Goal: Transaction & Acquisition: Purchase product/service

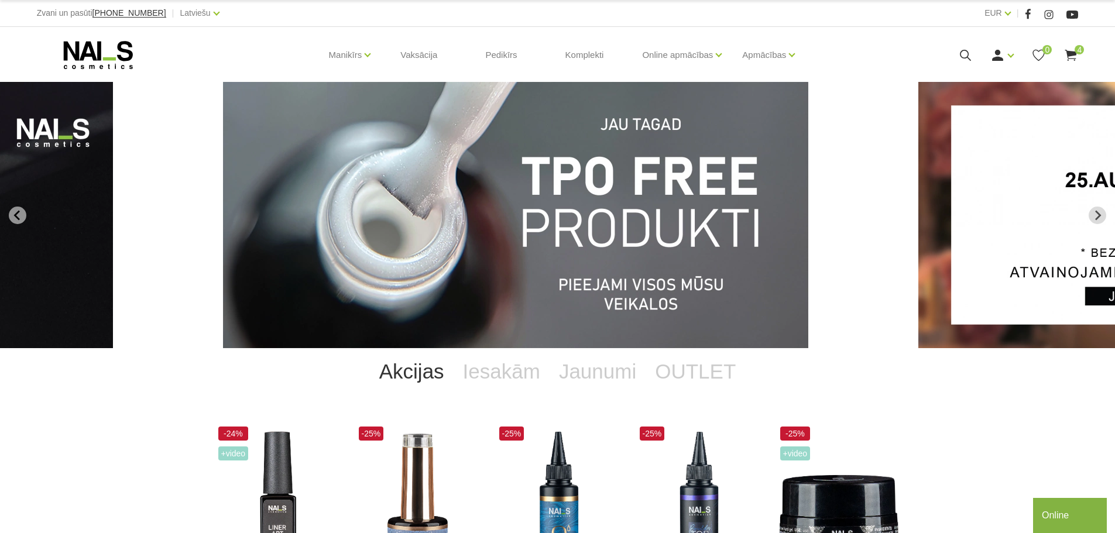
click at [698, 259] on img "1 of 12" at bounding box center [515, 215] width 585 height 266
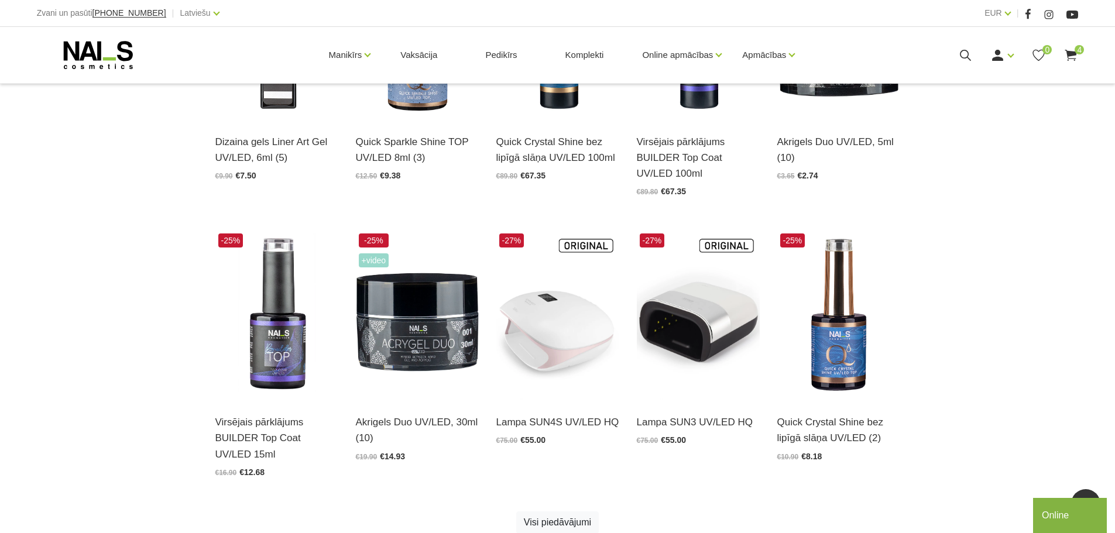
scroll to position [468, 0]
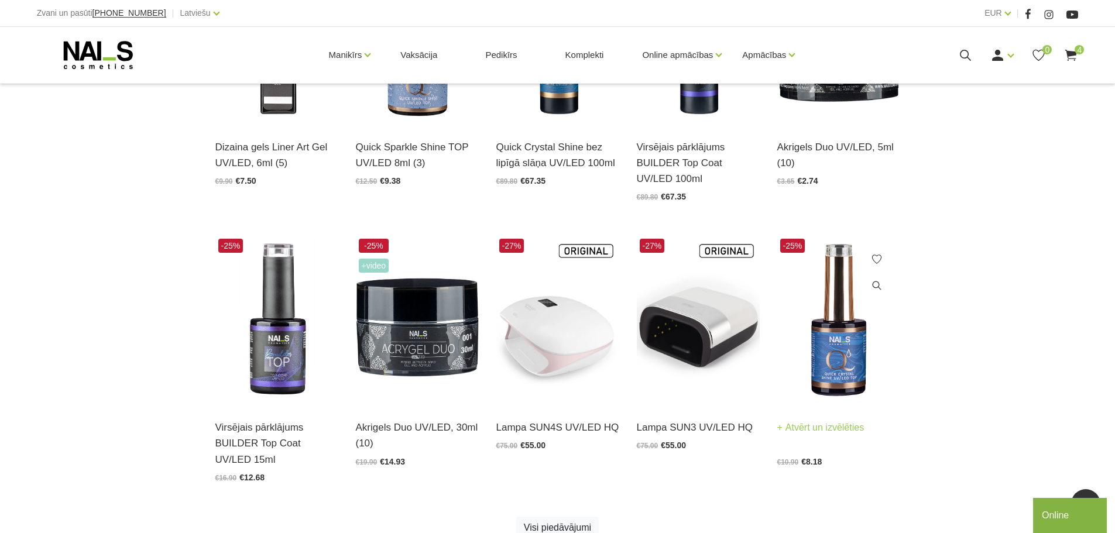
click at [839, 331] on img at bounding box center [838, 320] width 123 height 169
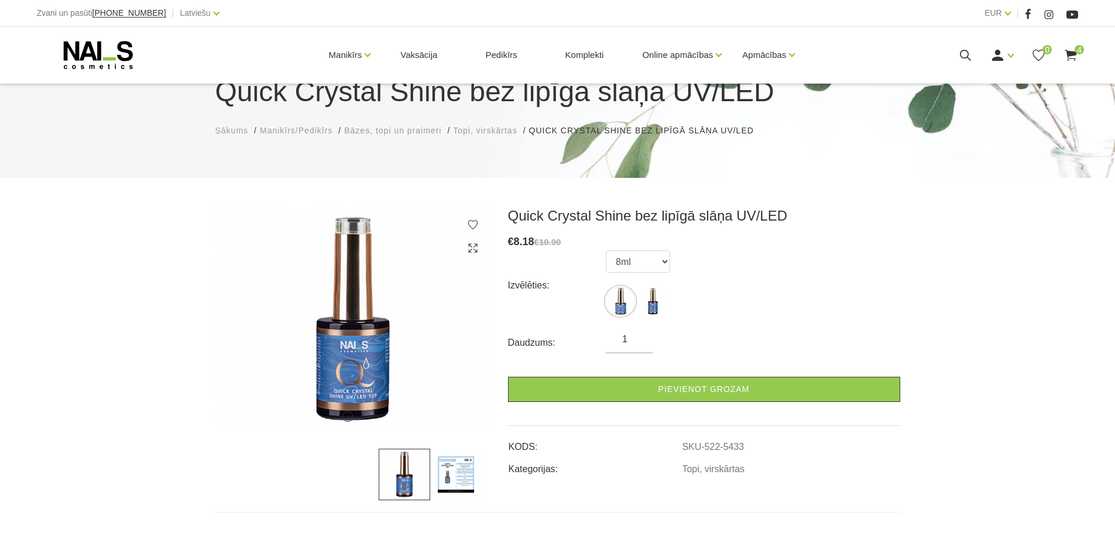
scroll to position [117, 0]
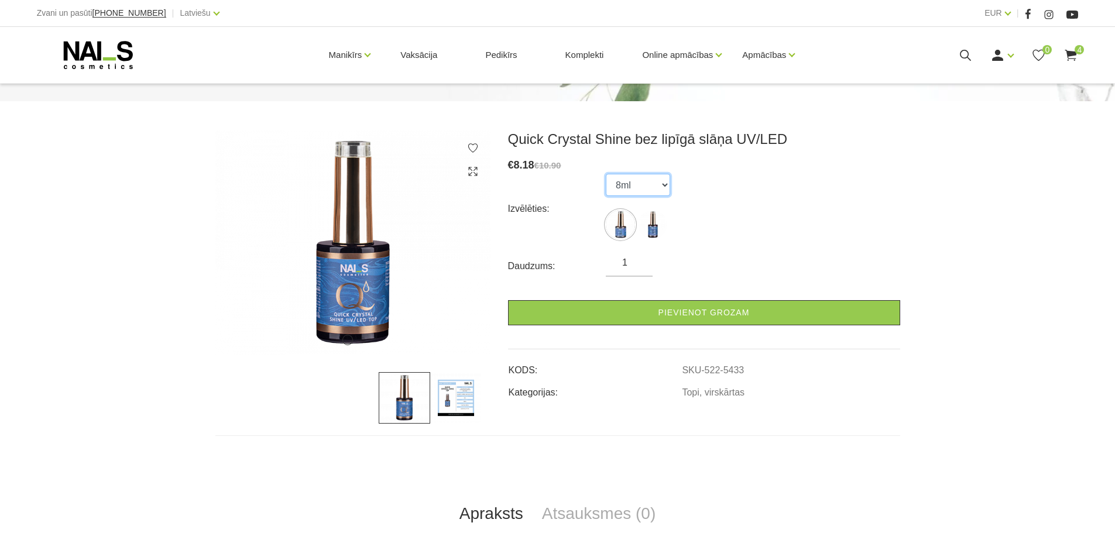
click at [621, 188] on select "8ml 15ml" at bounding box center [638, 185] width 64 height 22
select select "5434"
click at [606, 174] on select "8ml 15ml" at bounding box center [638, 185] width 64 height 22
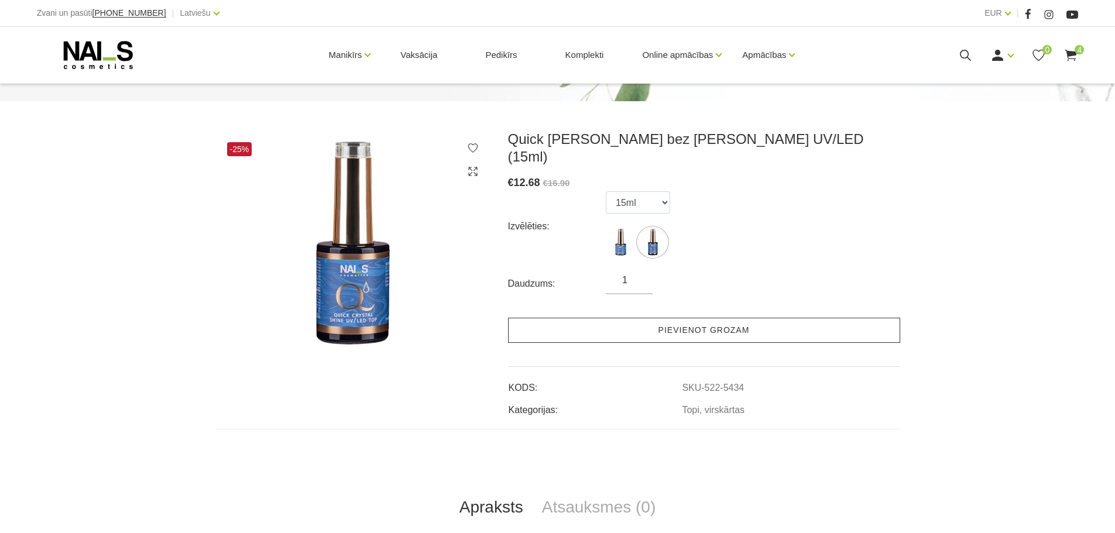
click at [708, 318] on link "Pievienot grozam" at bounding box center [704, 330] width 392 height 25
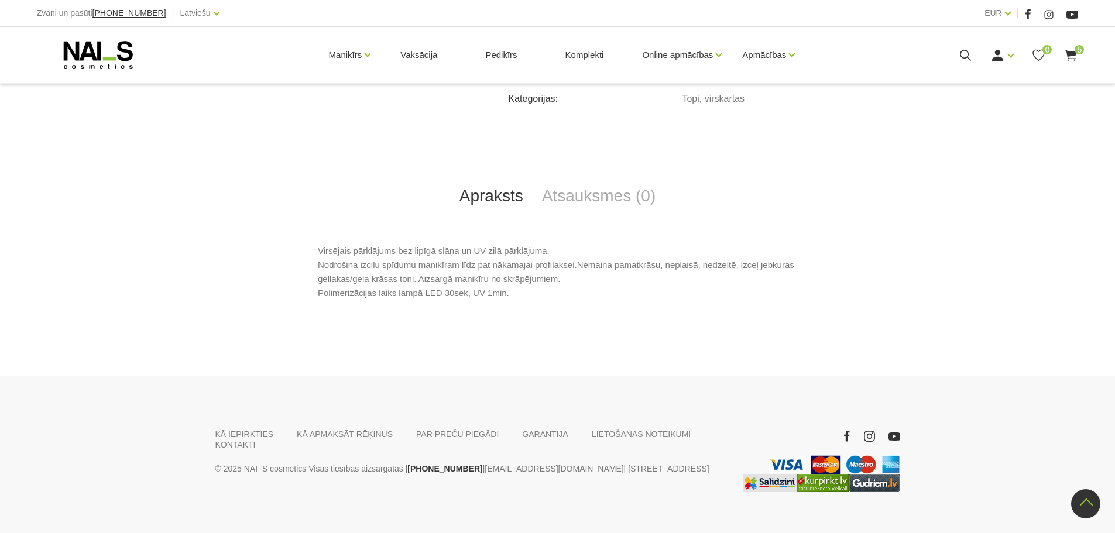
scroll to position [19, 0]
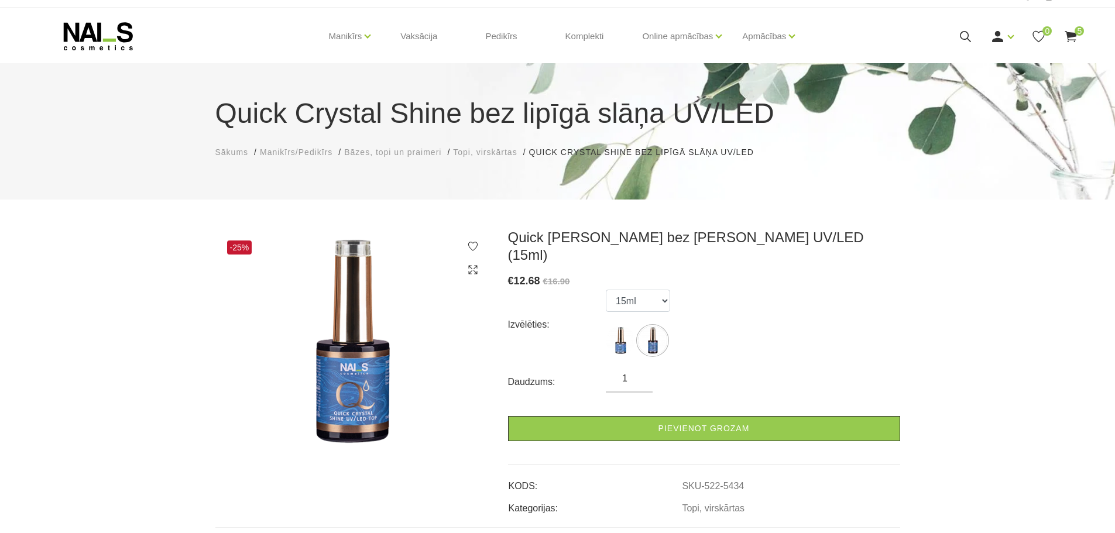
click at [613, 304] on ul "8ml 15ml" at bounding box center [638, 325] width 64 height 70
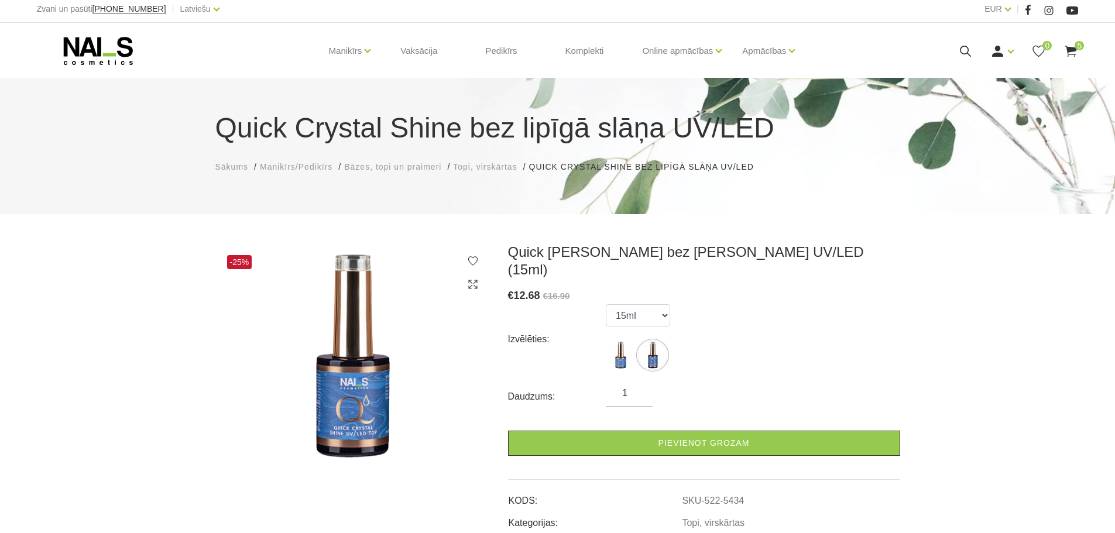
scroll to position [0, 0]
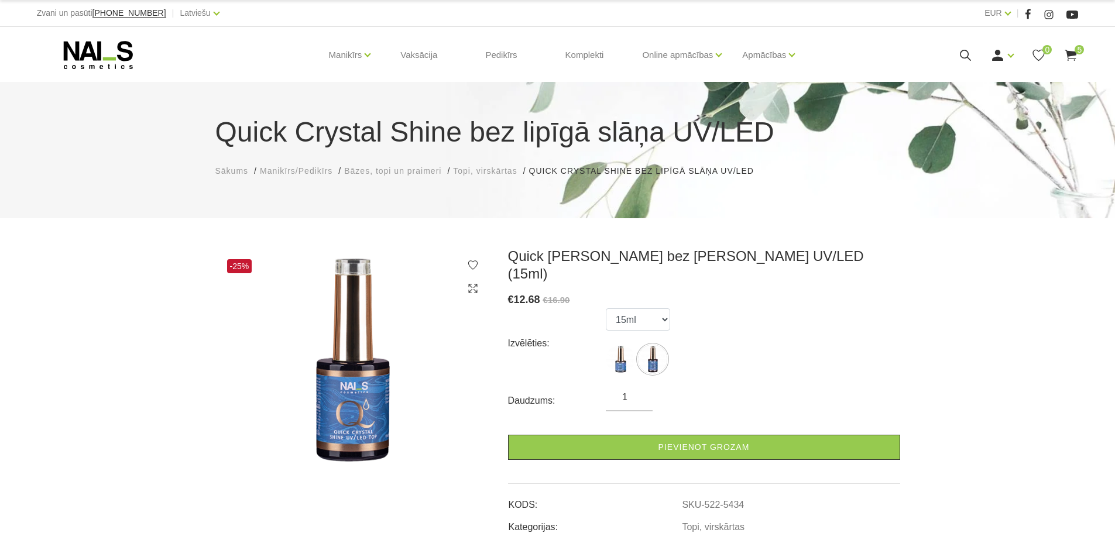
click at [236, 171] on span "Sākums" at bounding box center [231, 170] width 33 height 9
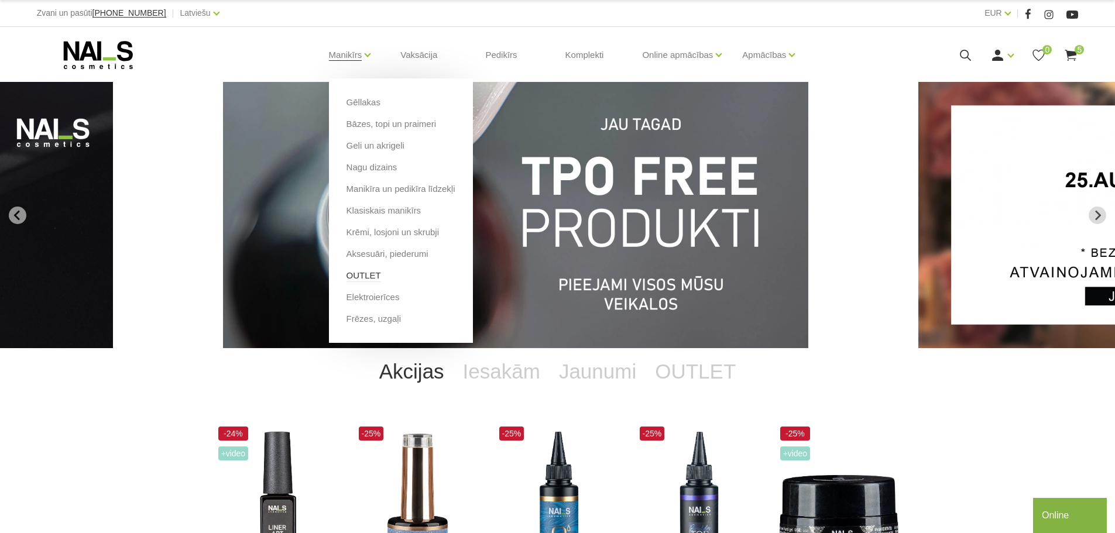
click at [368, 275] on link "OUTLET" at bounding box center [363, 275] width 35 height 13
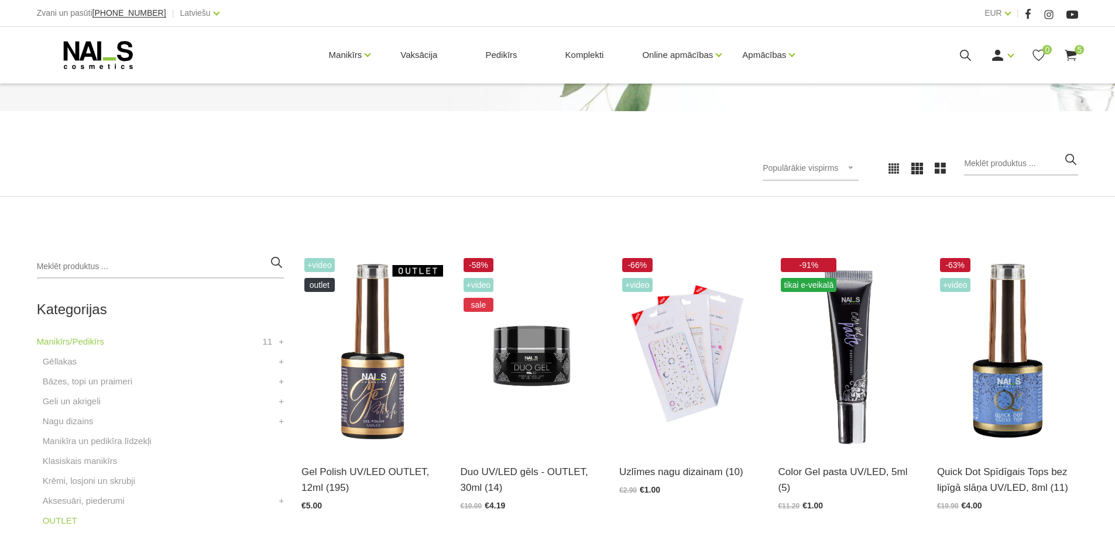
scroll to position [117, 0]
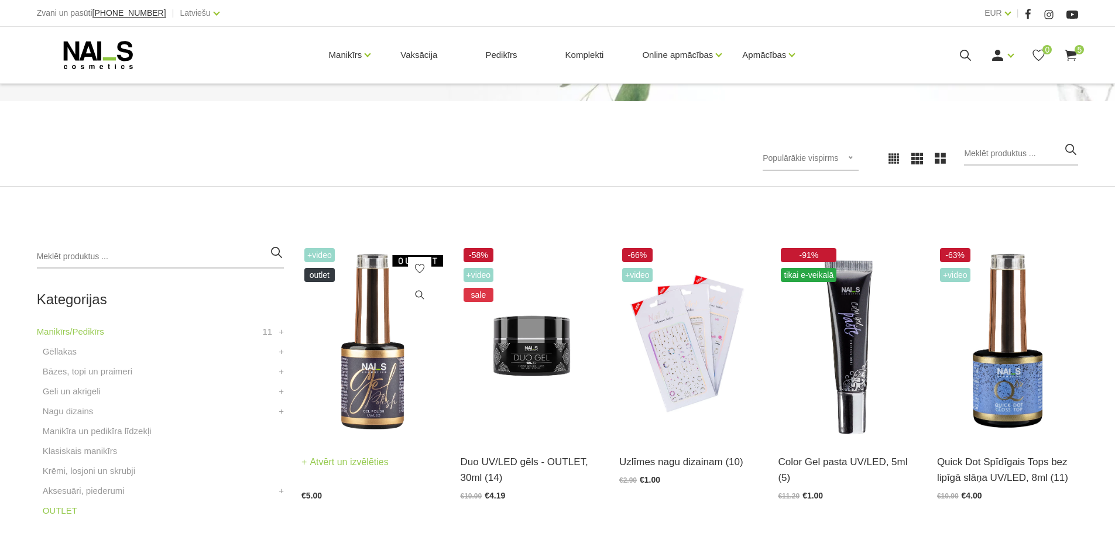
click at [397, 352] on img at bounding box center [371, 342] width 141 height 194
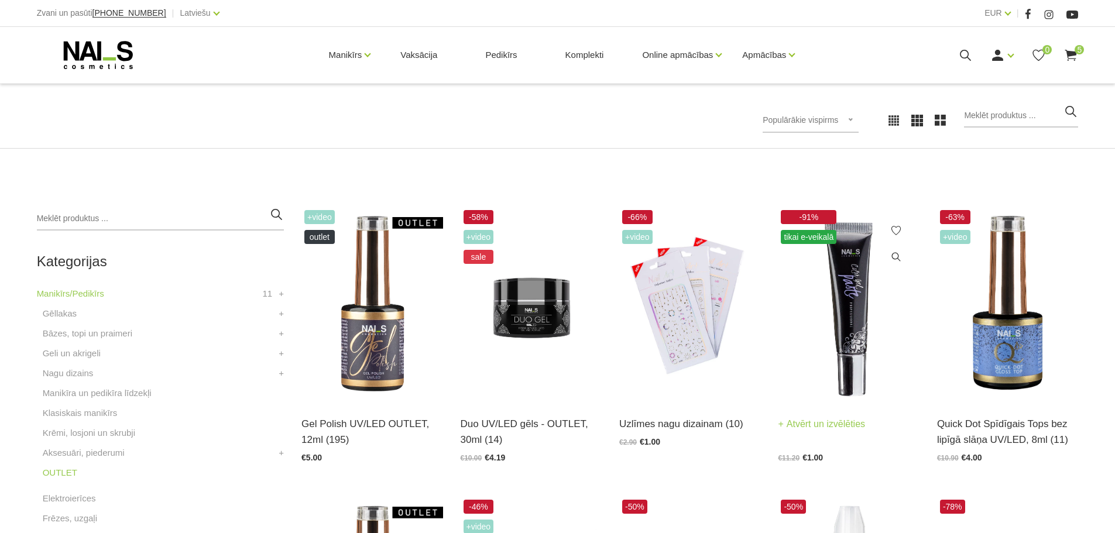
scroll to position [176, 0]
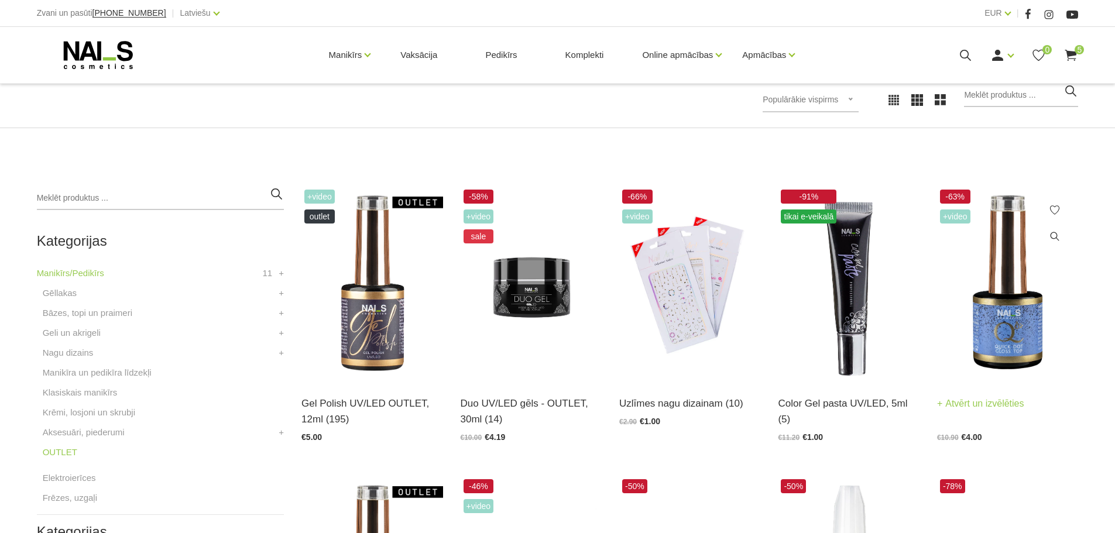
click at [1027, 331] on img at bounding box center [1007, 284] width 141 height 194
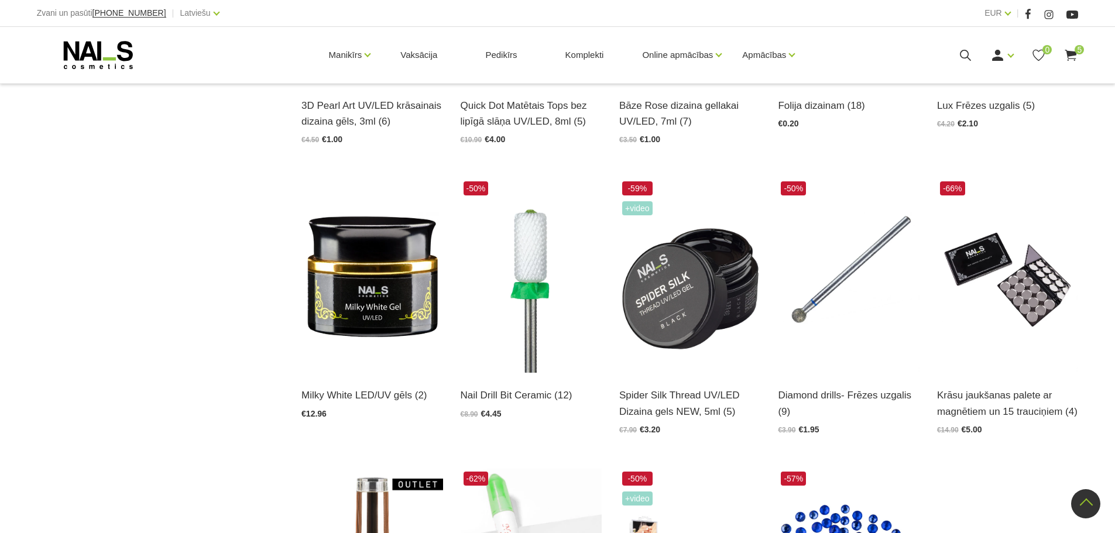
scroll to position [1112, 0]
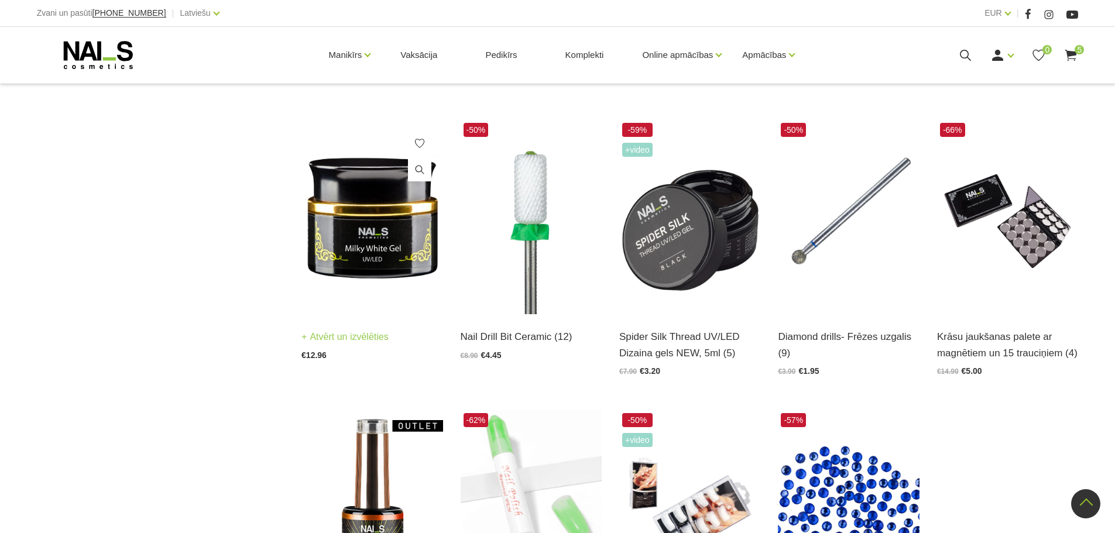
click at [355, 218] on img at bounding box center [371, 217] width 141 height 194
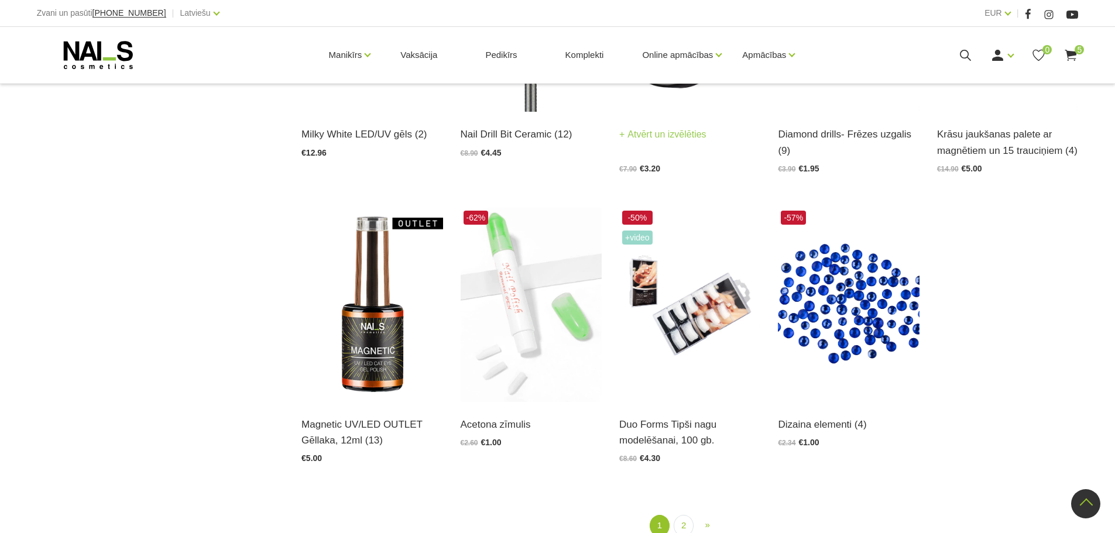
scroll to position [1346, 0]
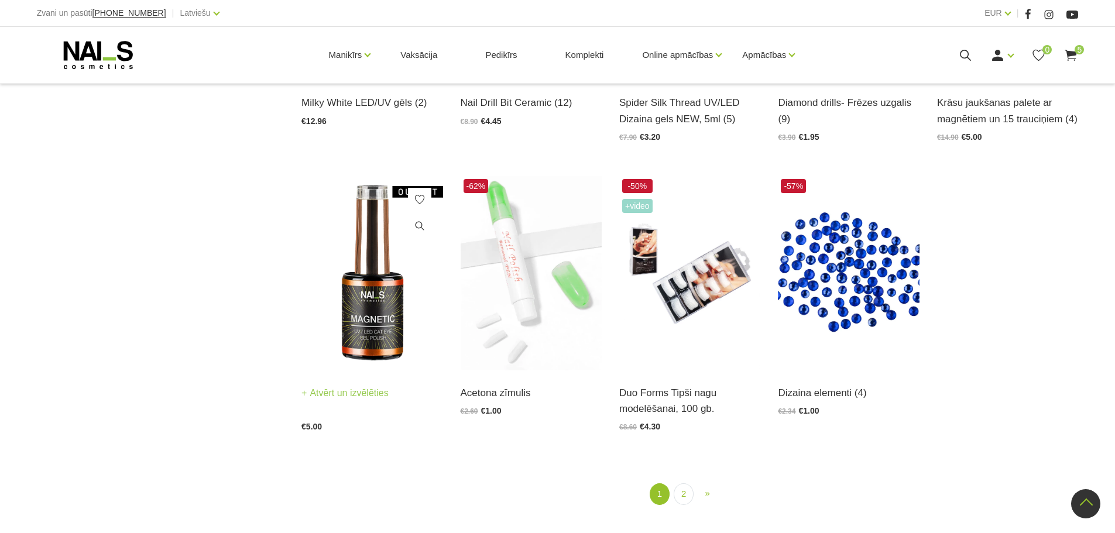
click at [392, 314] on img at bounding box center [371, 273] width 141 height 194
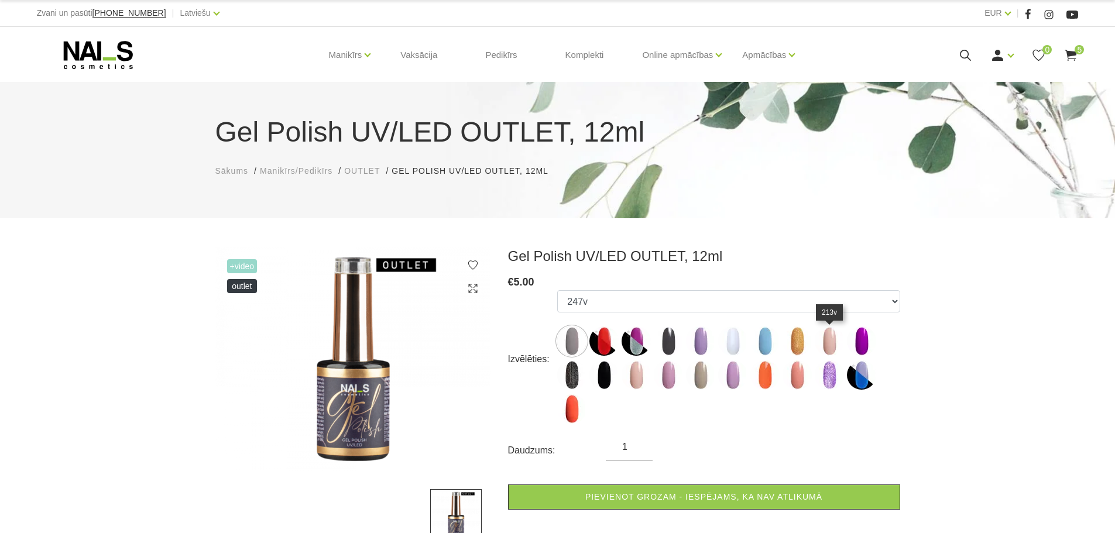
click at [826, 338] on img at bounding box center [829, 341] width 29 height 29
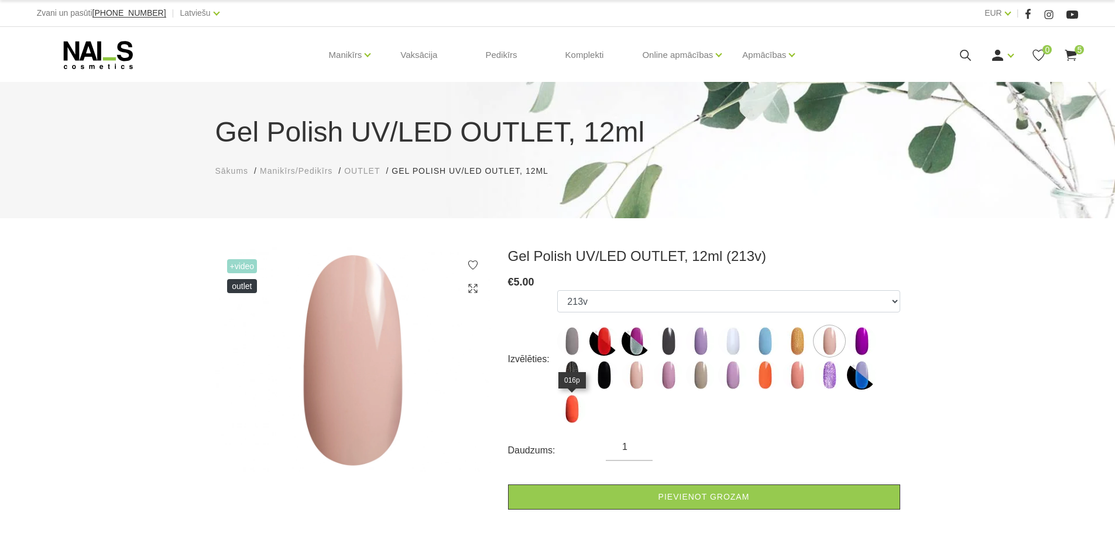
click at [571, 410] on img at bounding box center [571, 408] width 29 height 29
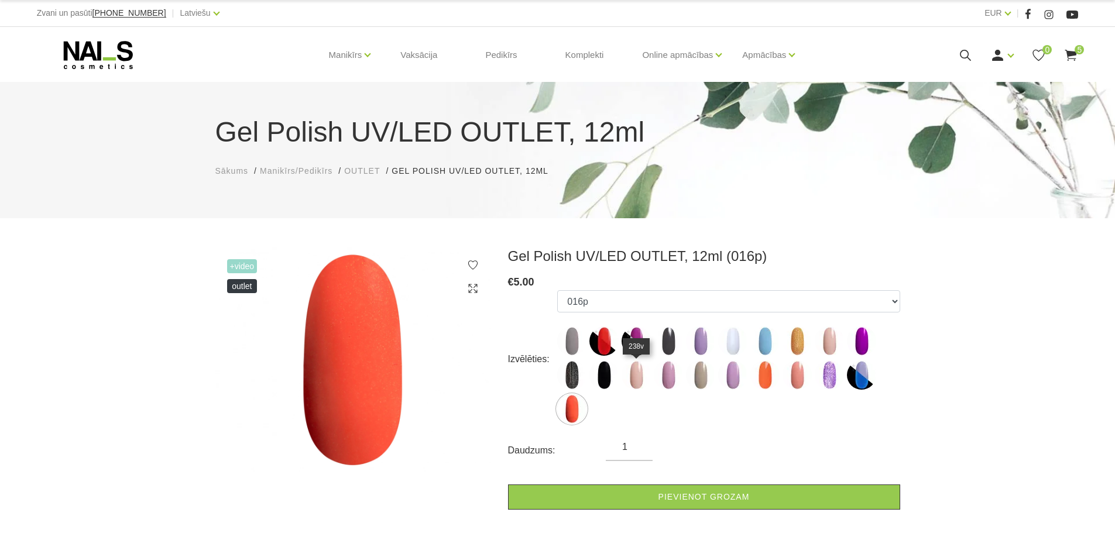
click at [632, 379] on img at bounding box center [635, 374] width 29 height 29
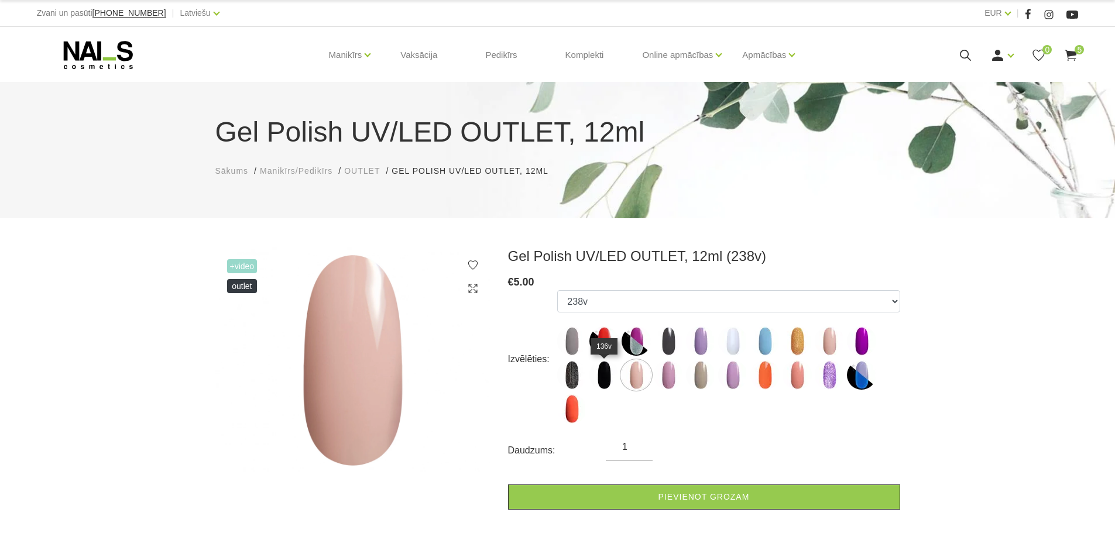
click at [602, 378] on img at bounding box center [603, 374] width 29 height 29
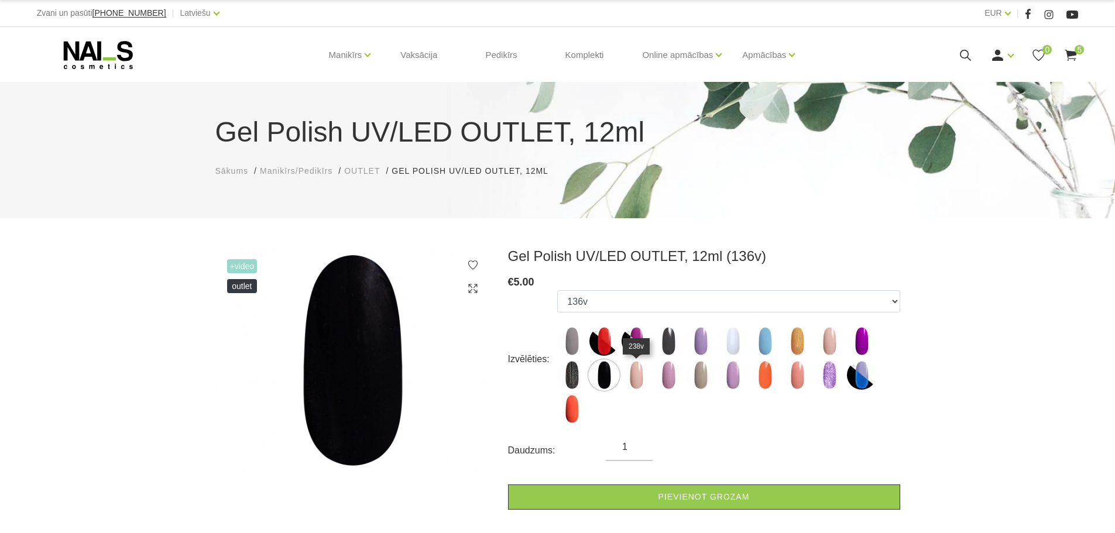
click at [642, 376] on img at bounding box center [635, 374] width 29 height 29
select select "6476"
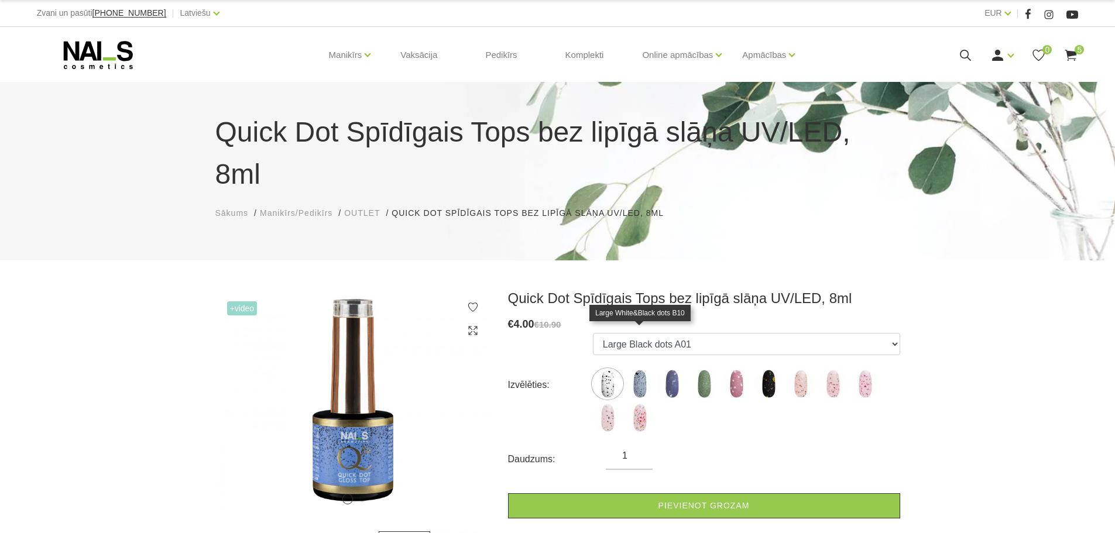
click at [641, 369] on img at bounding box center [639, 383] width 29 height 29
select select "5145"
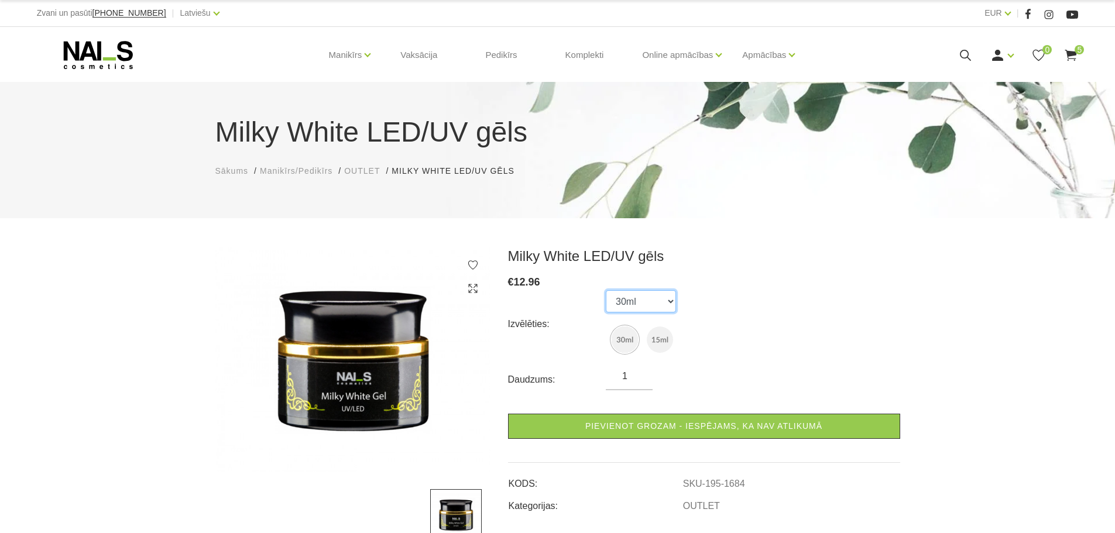
click at [630, 300] on select "30ml 15ml" at bounding box center [641, 301] width 70 height 22
click at [606, 290] on select "30ml 15ml" at bounding box center [641, 301] width 70 height 22
click at [644, 300] on select "30ml 15ml" at bounding box center [641, 301] width 70 height 22
select select "1684"
click at [606, 290] on select "30ml 15ml" at bounding box center [641, 301] width 70 height 22
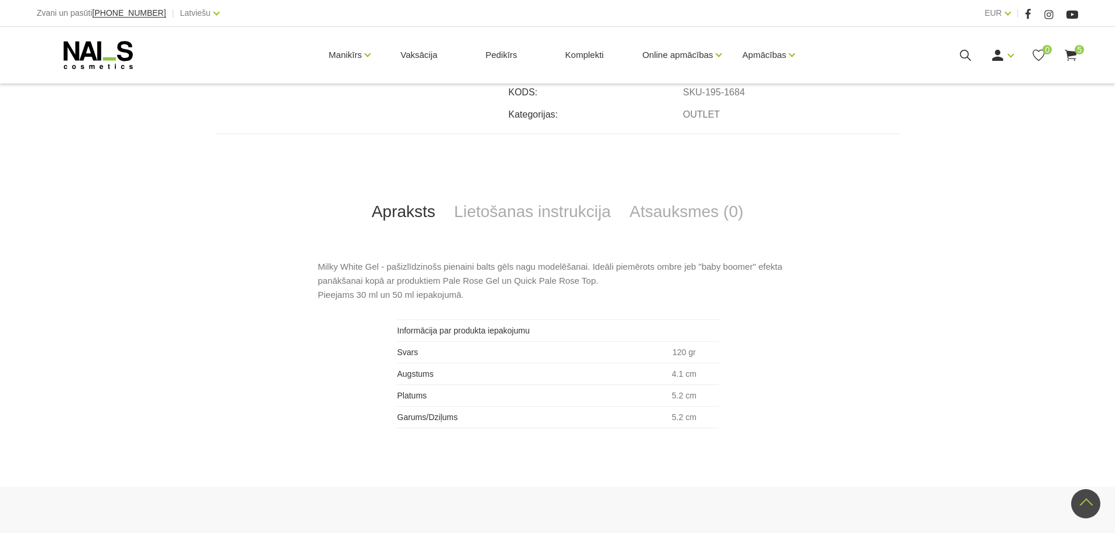
scroll to position [410, 0]
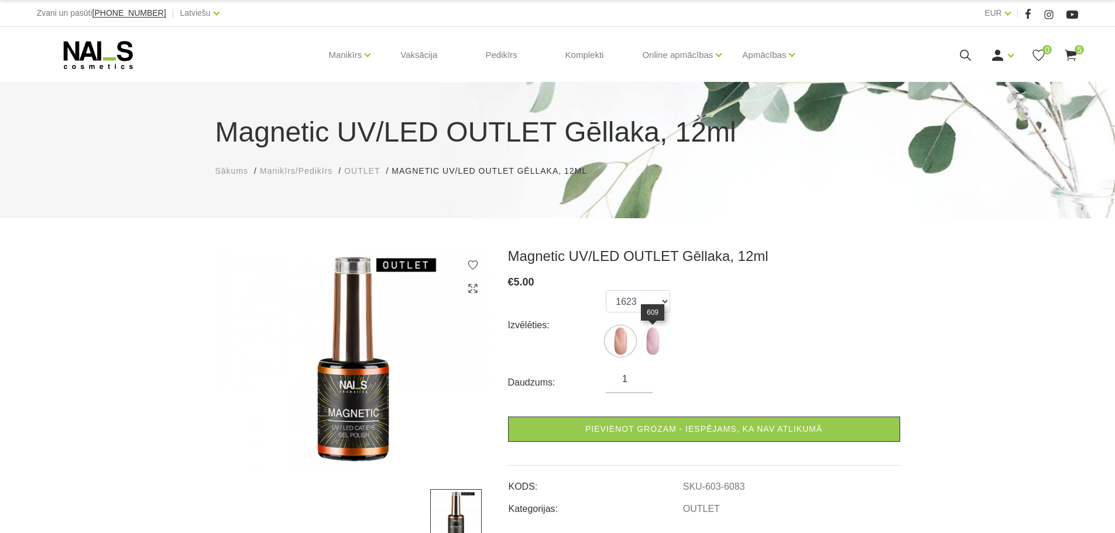
click at [652, 345] on img at bounding box center [652, 341] width 29 height 29
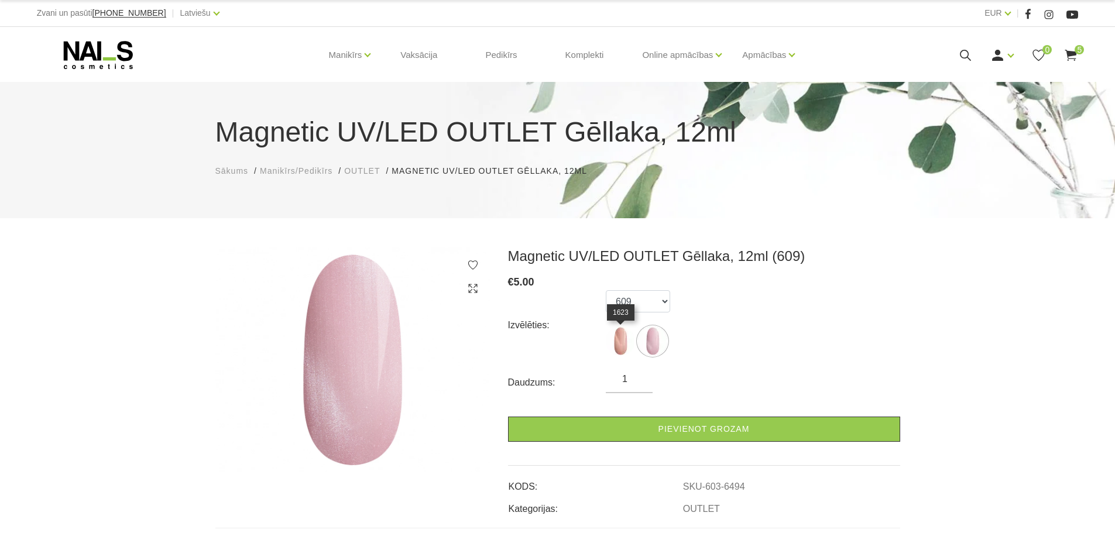
click at [621, 343] on img at bounding box center [620, 341] width 29 height 29
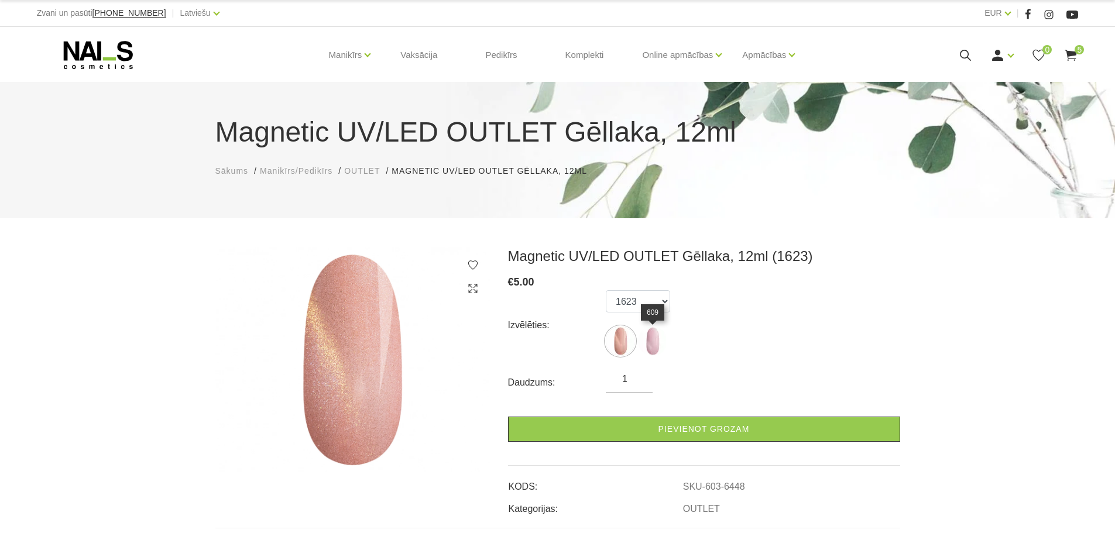
click at [640, 344] on img at bounding box center [652, 341] width 29 height 29
select select "6494"
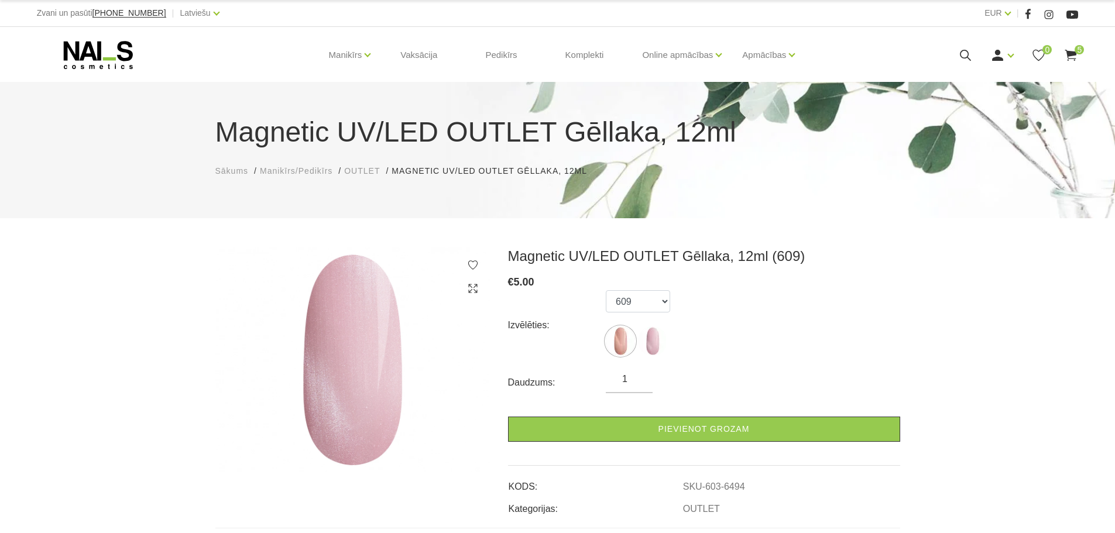
click at [669, 409] on form "Izvēlēties: 1623 609 Daudzums: 1 Pievienot grozam" at bounding box center [704, 366] width 392 height 152
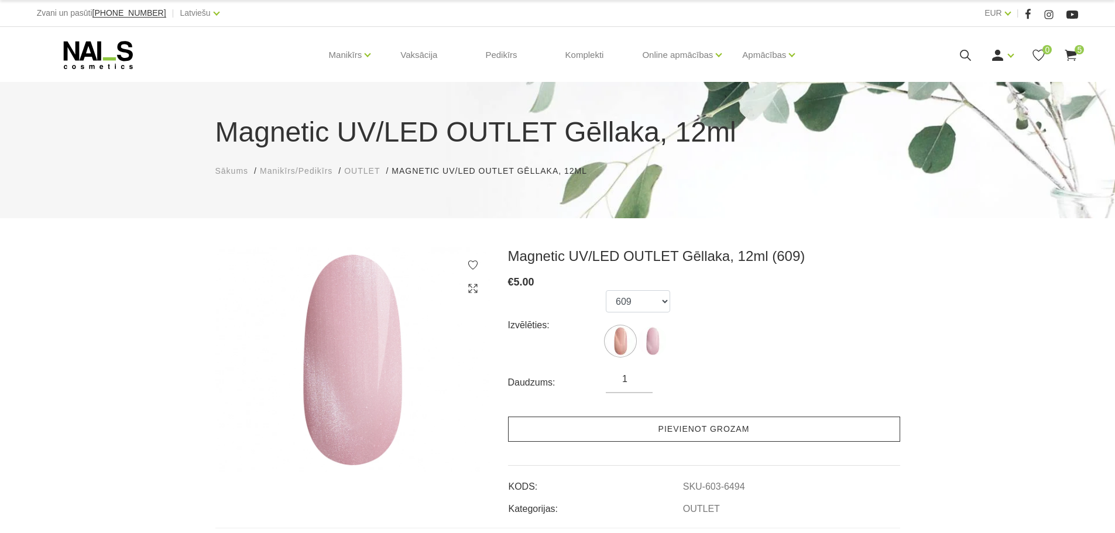
click at [673, 428] on link "Pievienot grozam" at bounding box center [704, 429] width 392 height 25
click at [714, 423] on link "Pievienot grozam" at bounding box center [704, 429] width 392 height 25
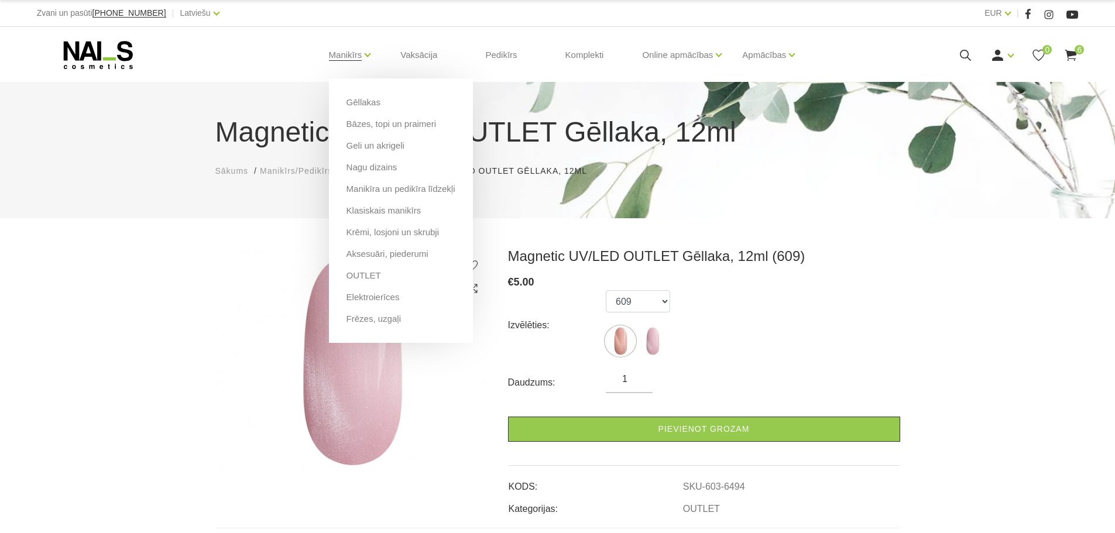
click at [365, 138] on li "Bāzes, topi un praimeri" at bounding box center [400, 129] width 109 height 22
click at [367, 147] on link "Geli un akrigeli" at bounding box center [375, 145] width 58 height 13
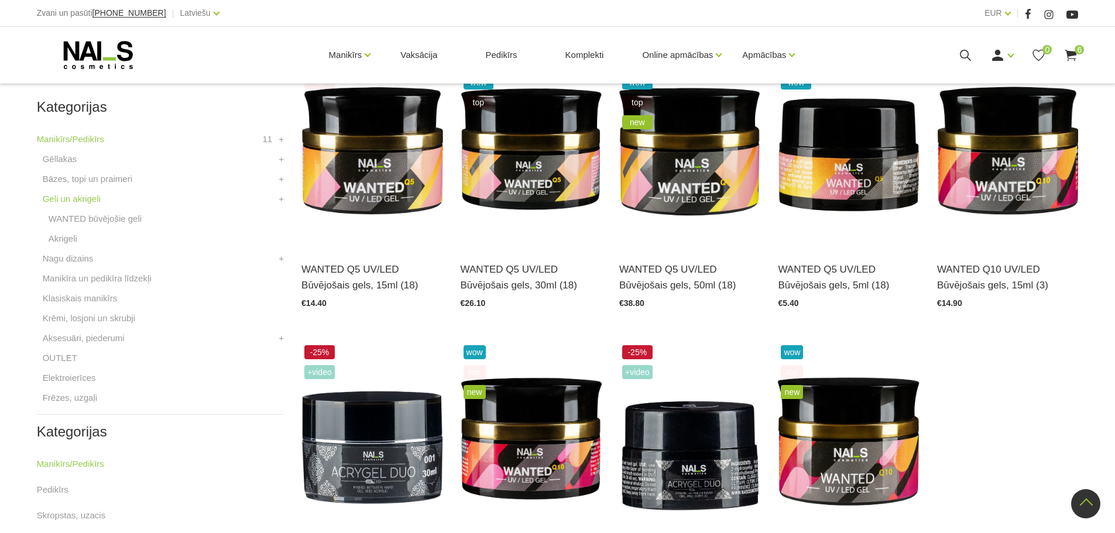
scroll to position [176, 0]
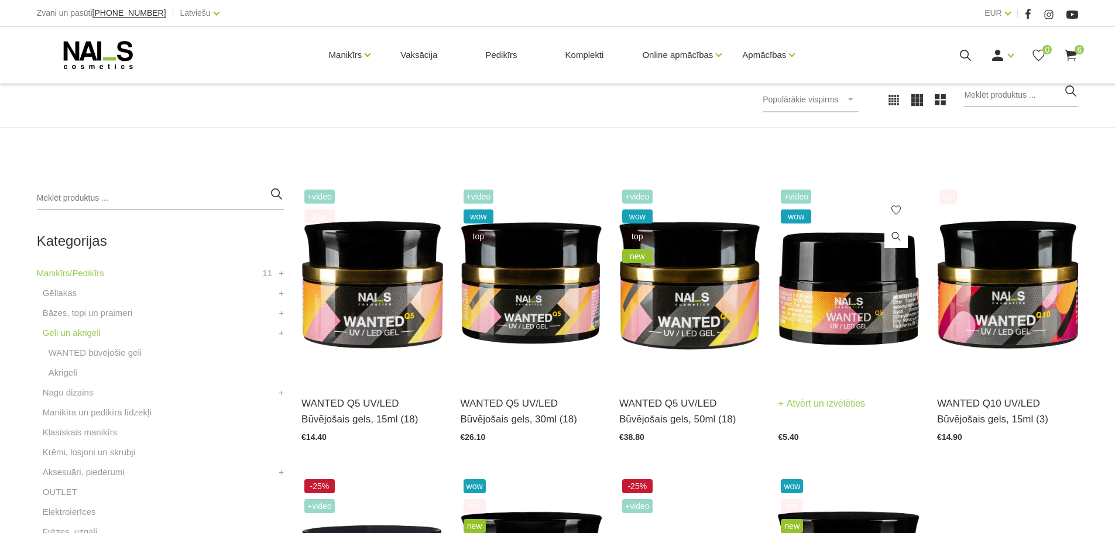
click at [857, 306] on img at bounding box center [848, 284] width 141 height 194
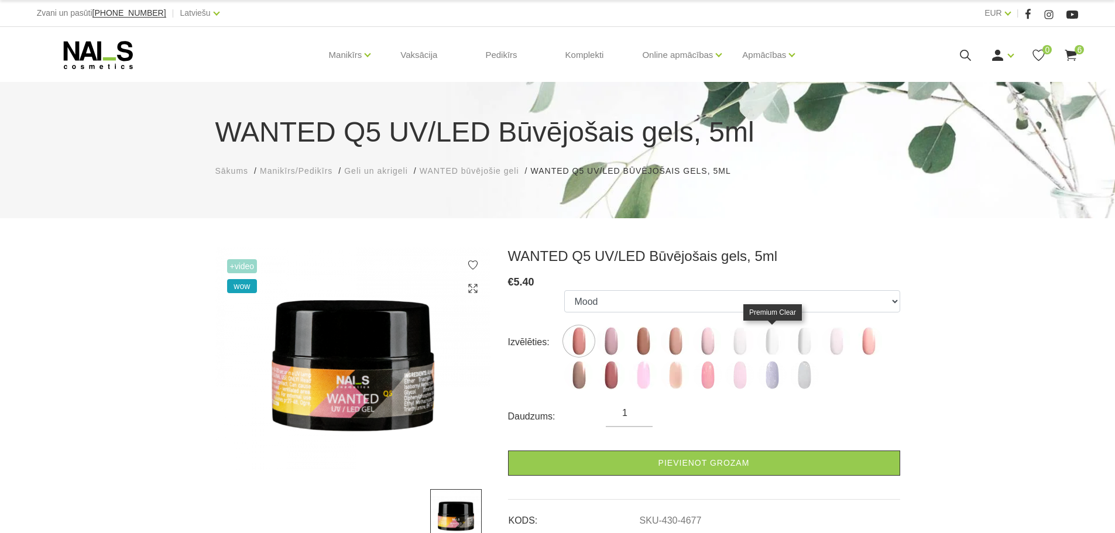
click at [770, 344] on img at bounding box center [771, 341] width 29 height 29
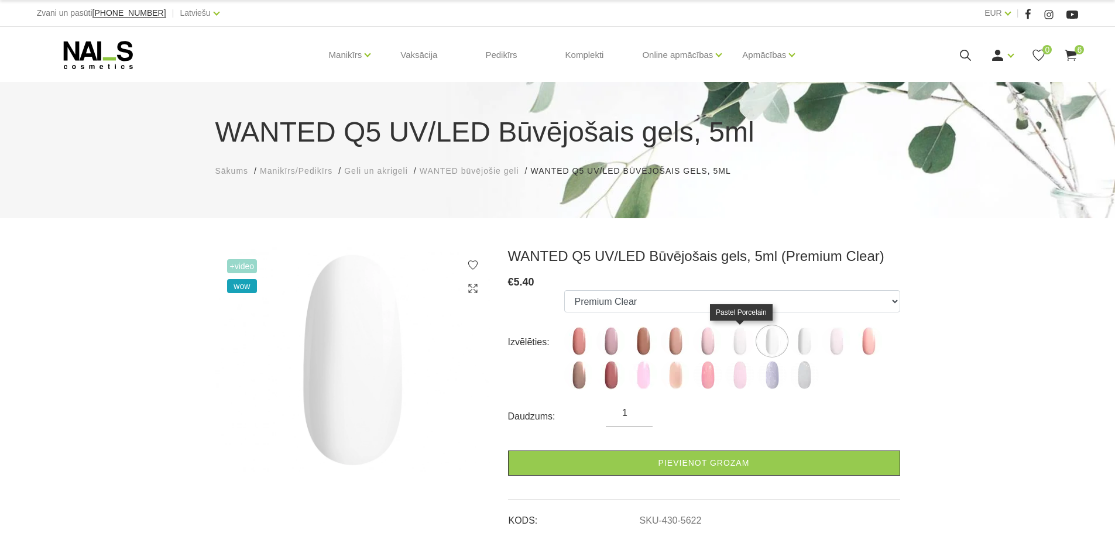
click at [736, 335] on img at bounding box center [739, 341] width 29 height 29
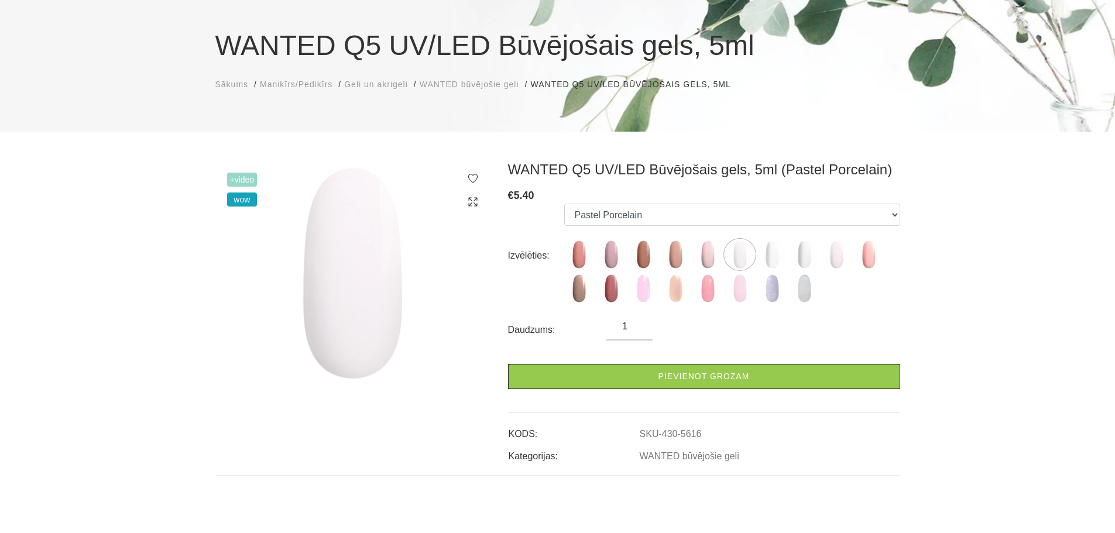
scroll to position [117, 0]
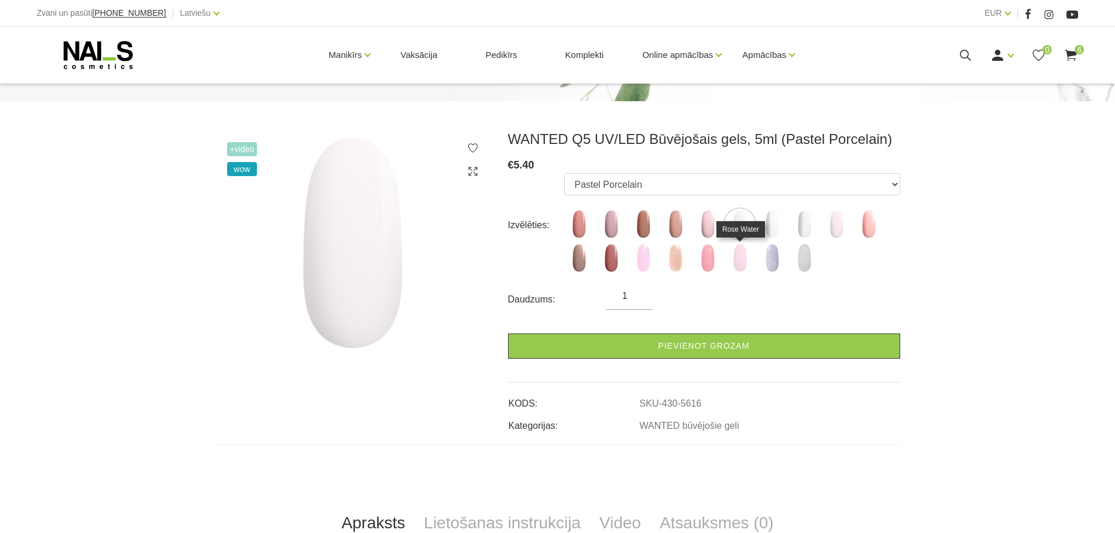
click at [737, 262] on img at bounding box center [739, 257] width 29 height 29
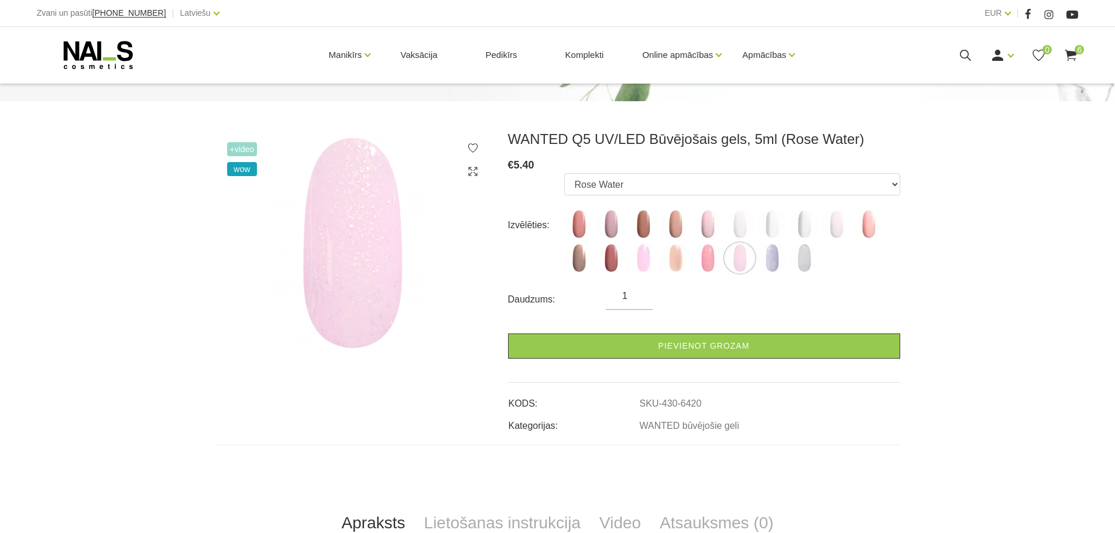
click at [716, 272] on label at bounding box center [707, 257] width 29 height 29
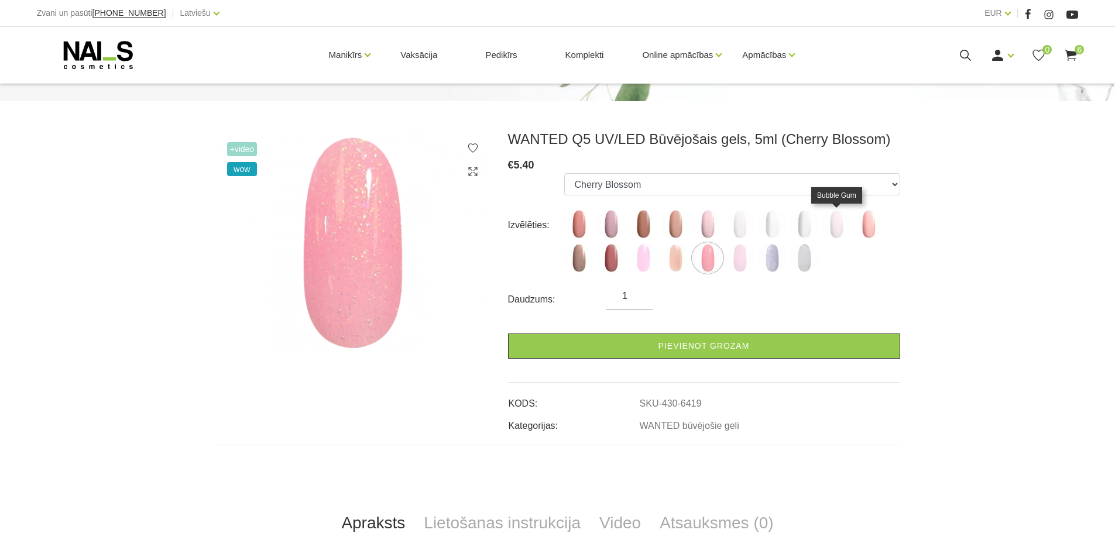
click at [840, 233] on img at bounding box center [836, 224] width 29 height 29
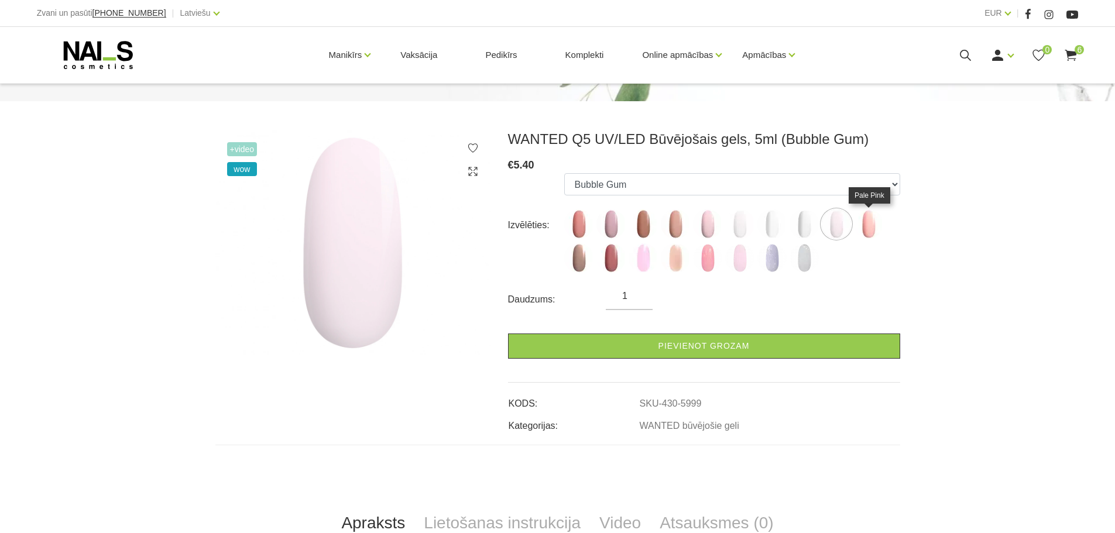
click at [870, 236] on img at bounding box center [868, 224] width 29 height 29
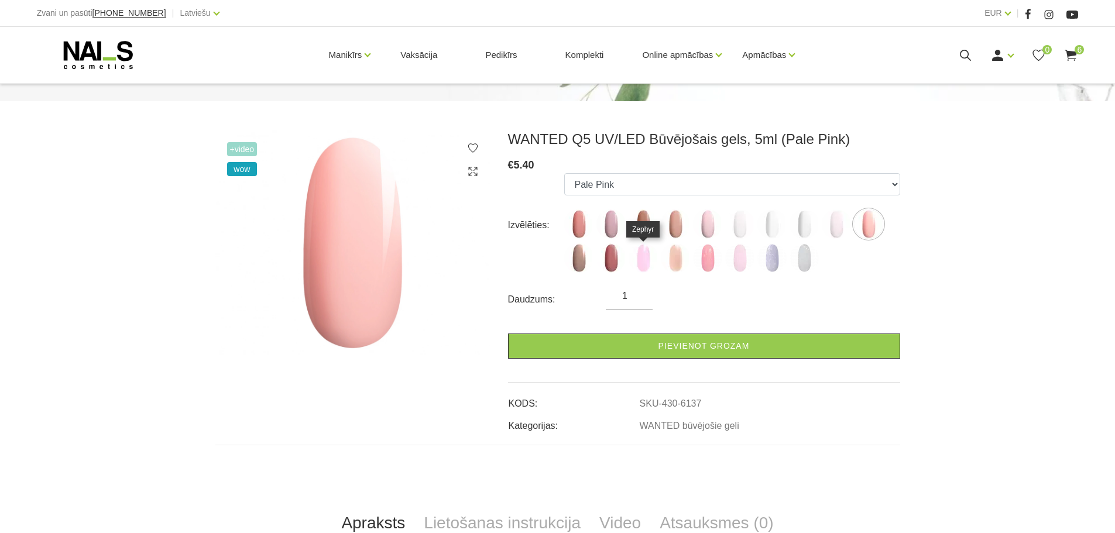
click at [632, 266] on img at bounding box center [643, 257] width 29 height 29
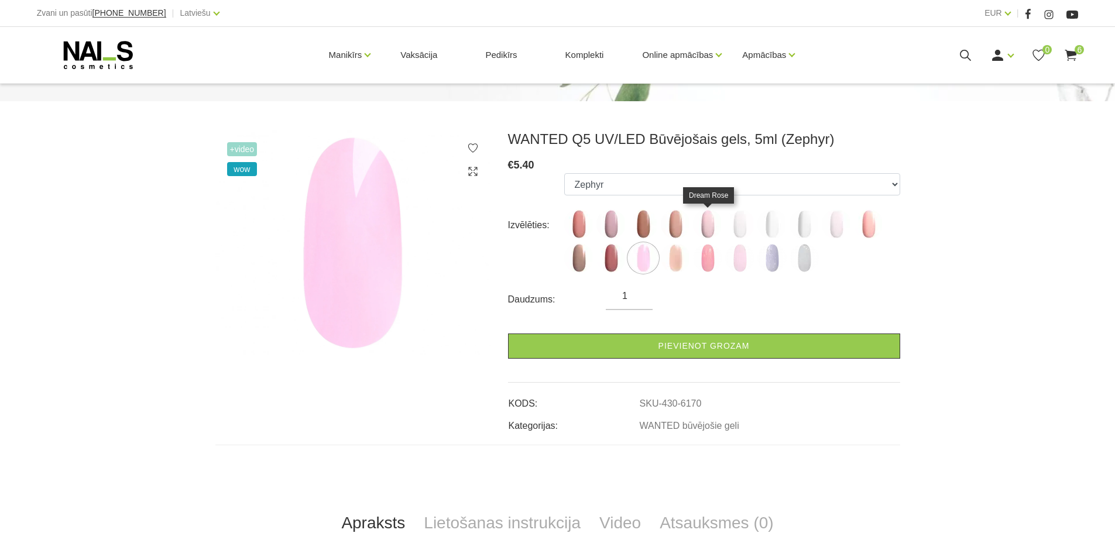
click at [700, 229] on img at bounding box center [707, 224] width 29 height 29
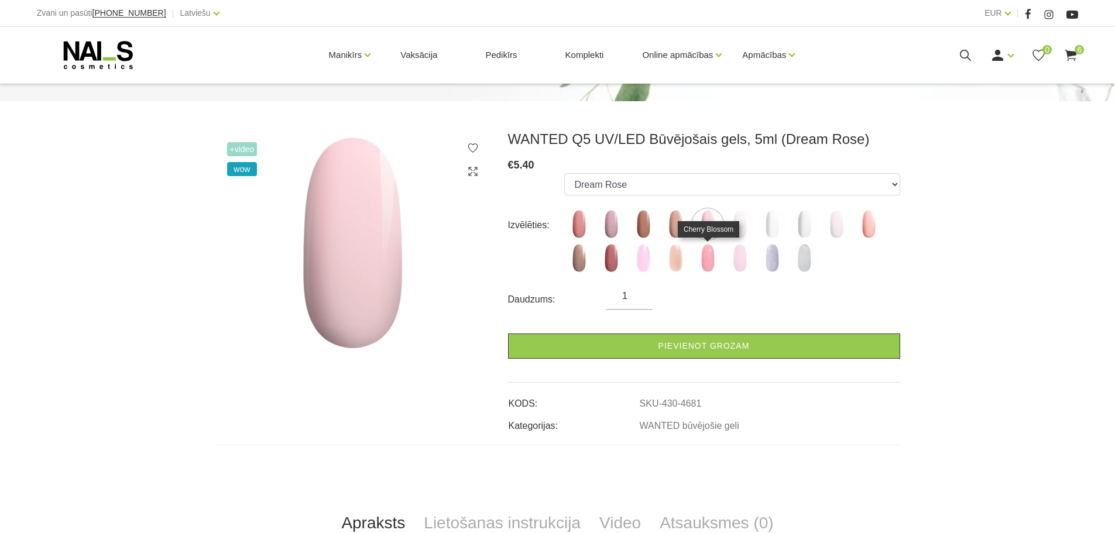
click at [709, 259] on img at bounding box center [707, 257] width 29 height 29
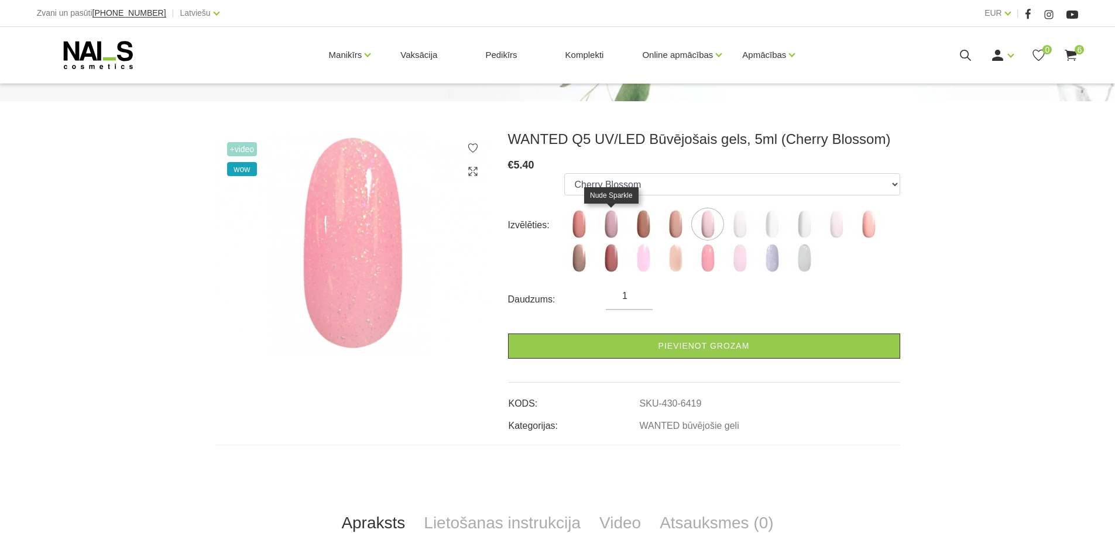
click at [607, 228] on img at bounding box center [610, 224] width 29 height 29
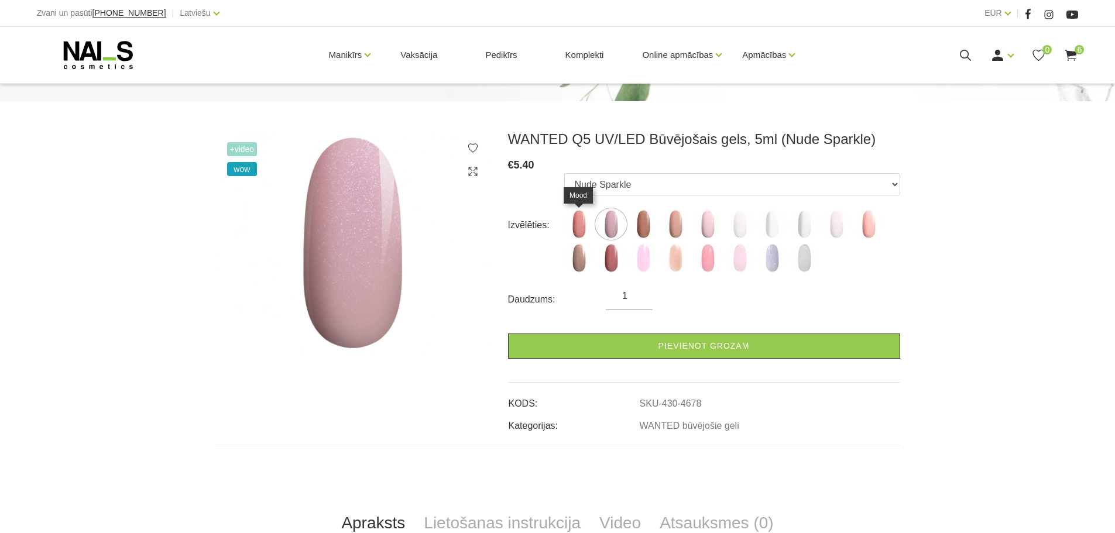
click at [583, 228] on img at bounding box center [578, 224] width 29 height 29
select select "4677"
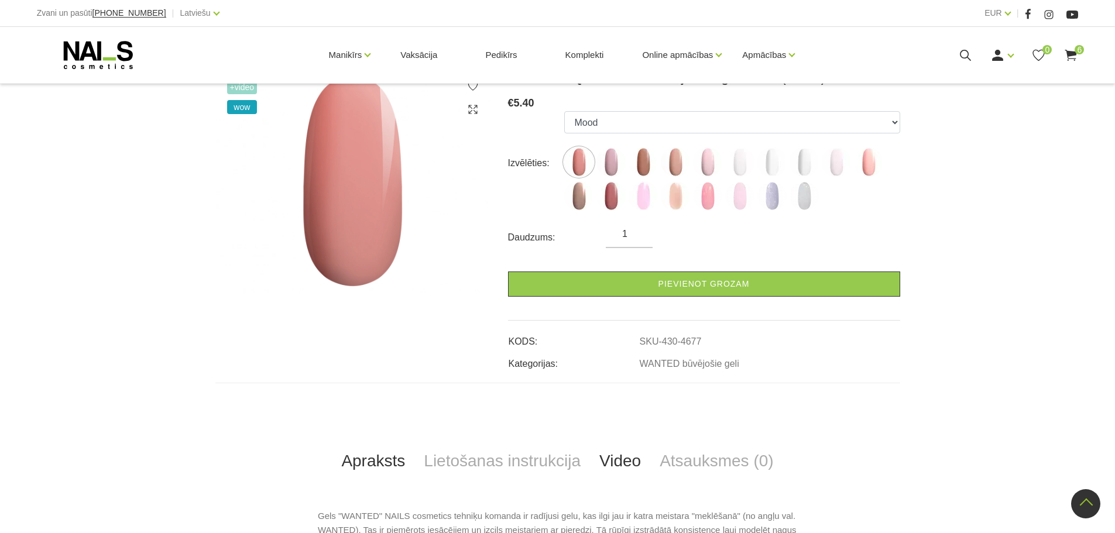
scroll to position [0, 0]
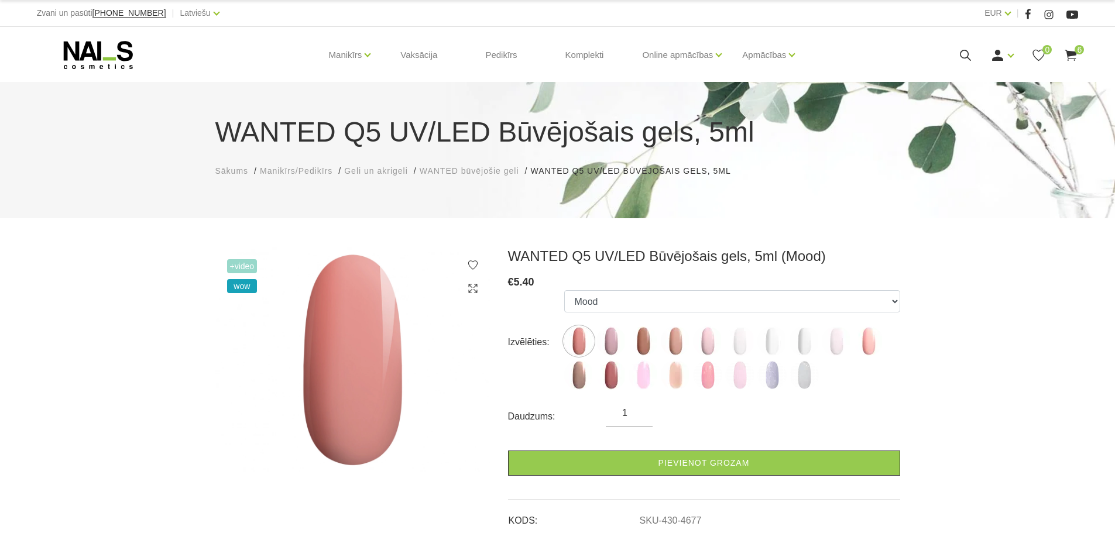
click at [96, 51] on icon at bounding box center [98, 54] width 123 height 29
